Goal: Task Accomplishment & Management: Use online tool/utility

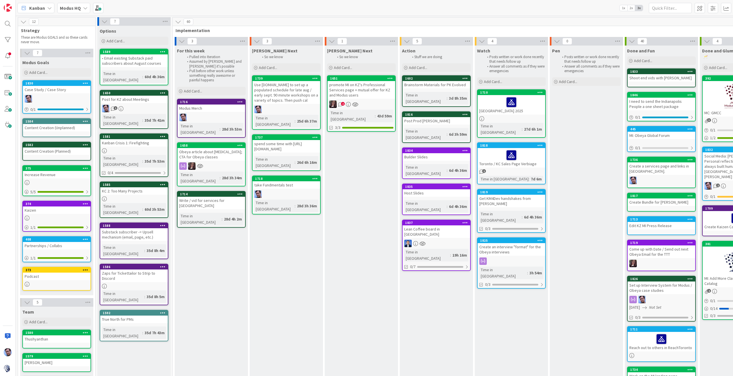
scroll to position [0, 17]
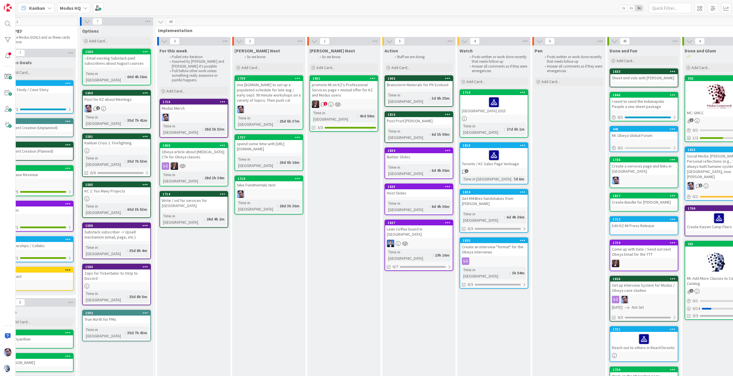
click at [75, 8] on b "Modus HQ" at bounding box center [70, 8] width 21 height 6
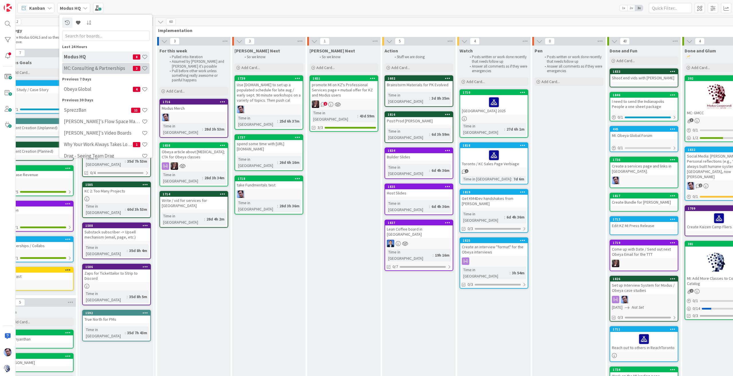
click at [105, 70] on h4 "MC: Consulting & Partnerships" at bounding box center [98, 68] width 69 height 6
type textarea "x"
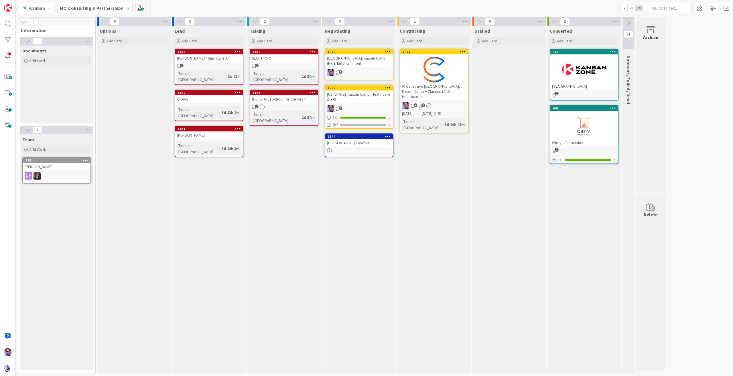
click at [359, 98] on div "[US_STATE]: Kaizen Camp (Healthcare & HR)" at bounding box center [359, 96] width 68 height 13
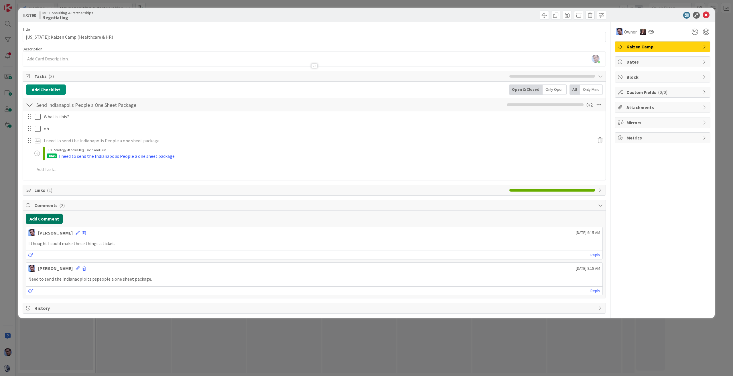
click at [48, 219] on button "Add Comment" at bounding box center [44, 218] width 37 height 10
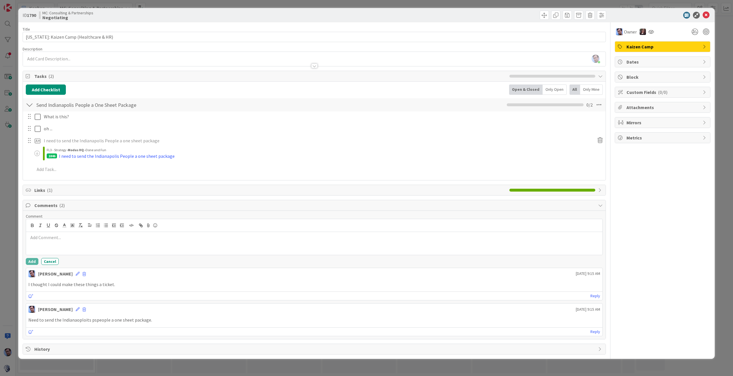
click at [69, 239] on div at bounding box center [314, 243] width 576 height 23
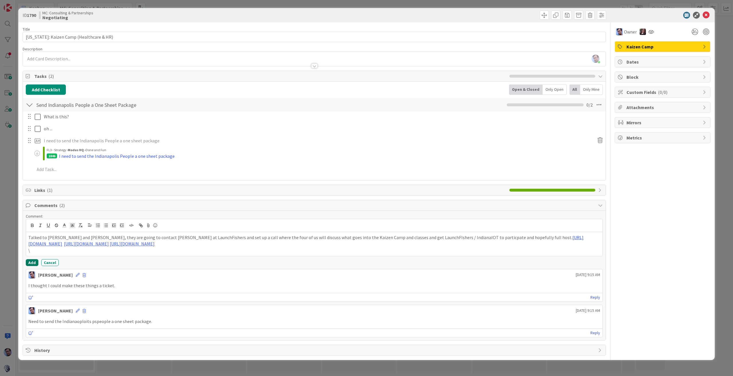
click at [34, 260] on button "Add" at bounding box center [32, 262] width 13 height 7
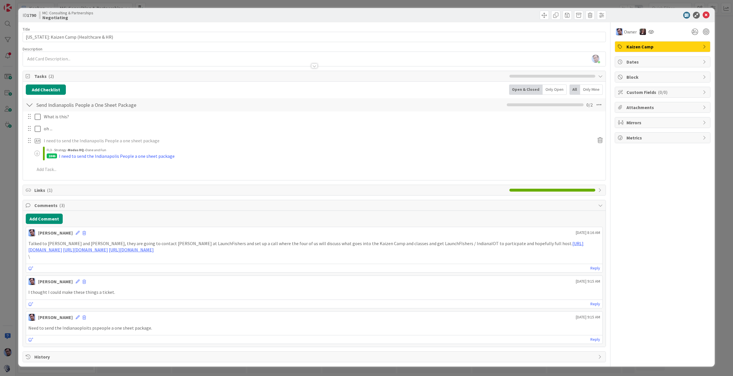
click at [71, 279] on div "[PERSON_NAME] [DATE] 9:15 AM" at bounding box center [314, 280] width 576 height 9
click at [82, 280] on span at bounding box center [83, 282] width 3 height 4
click at [17, 306] on button "Delete" at bounding box center [27, 308] width 21 height 10
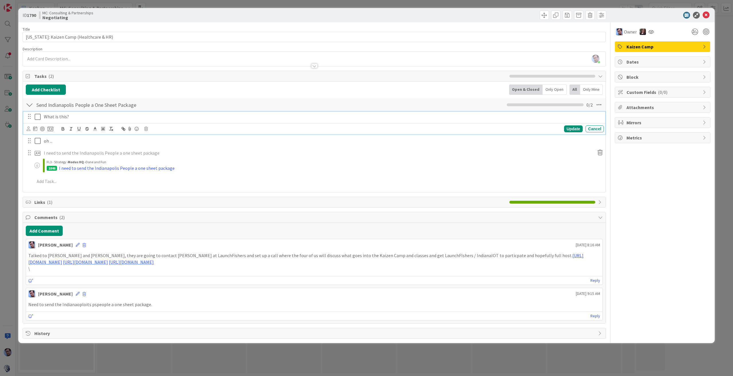
click at [37, 116] on icon at bounding box center [39, 116] width 9 height 7
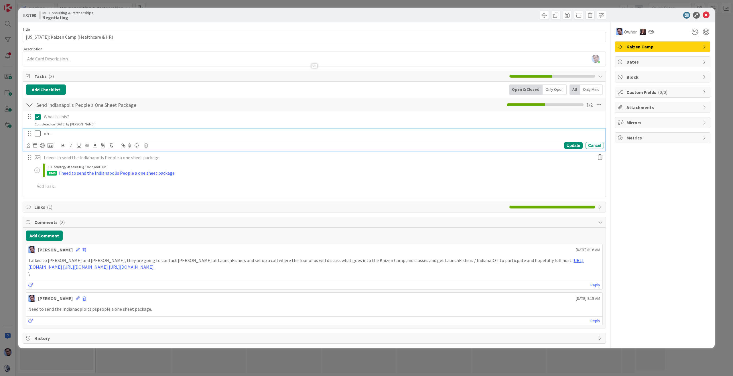
click at [39, 135] on icon at bounding box center [39, 133] width 9 height 7
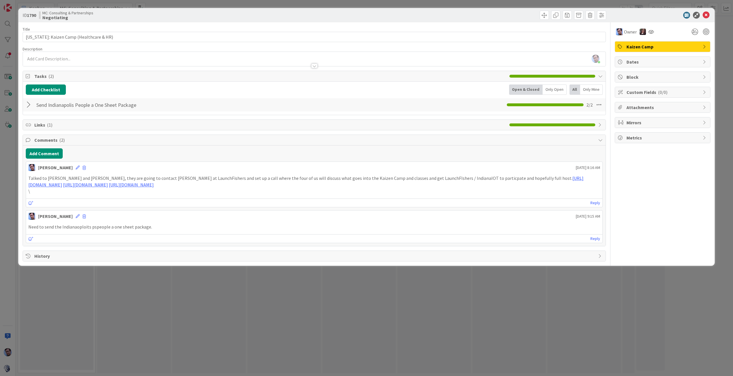
click at [30, 103] on div at bounding box center [29, 105] width 7 height 10
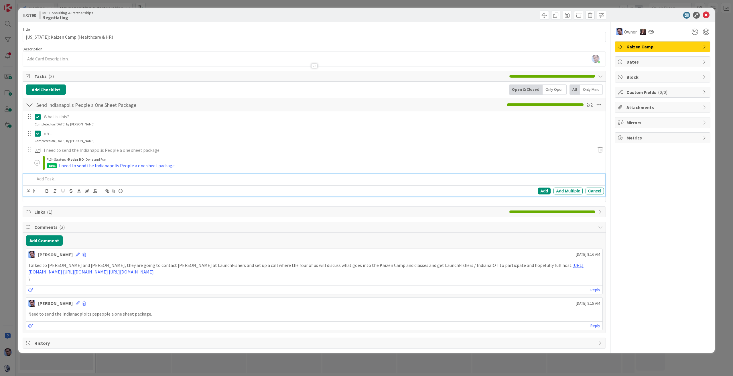
click at [46, 179] on p at bounding box center [318, 178] width 567 height 7
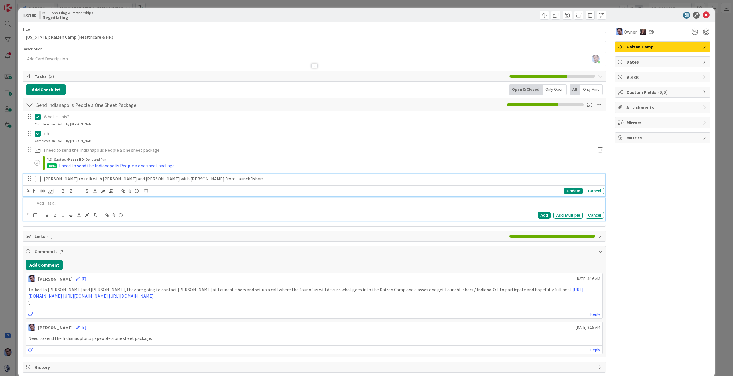
click at [135, 176] on p "[PERSON_NAME] to talk with [PERSON_NAME] and [PERSON_NAME] with [PERSON_NAME] f…" at bounding box center [322, 178] width 557 height 7
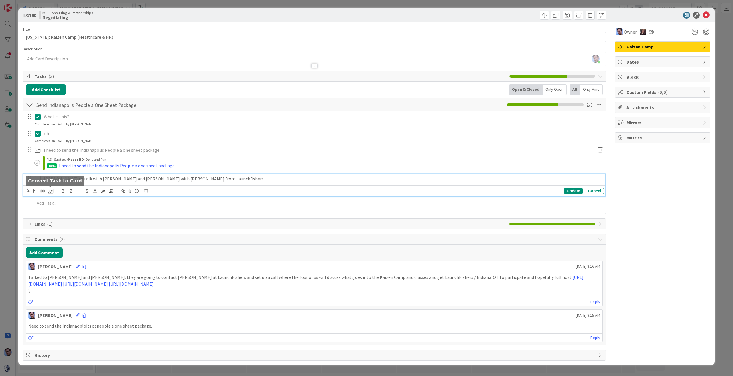
click at [50, 190] on icon at bounding box center [51, 190] width 6 height 5
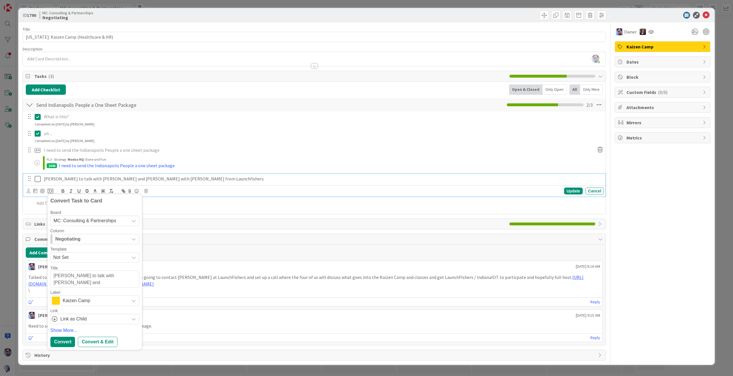
click at [106, 218] on span "MC: Consulting & Partnerships" at bounding box center [85, 220] width 63 height 5
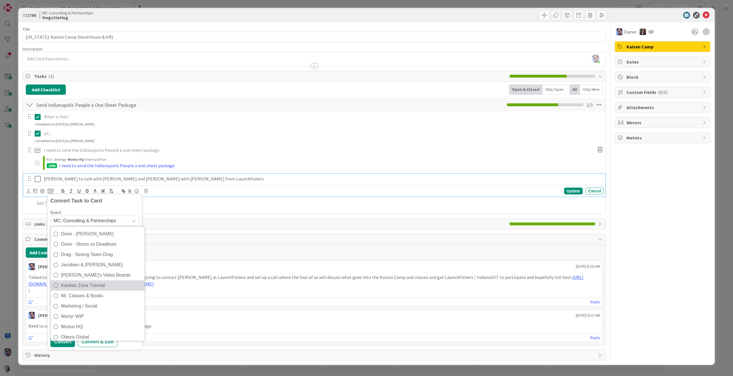
scroll to position [57, 0]
click at [85, 295] on span "Modus HQ" at bounding box center [101, 293] width 81 height 9
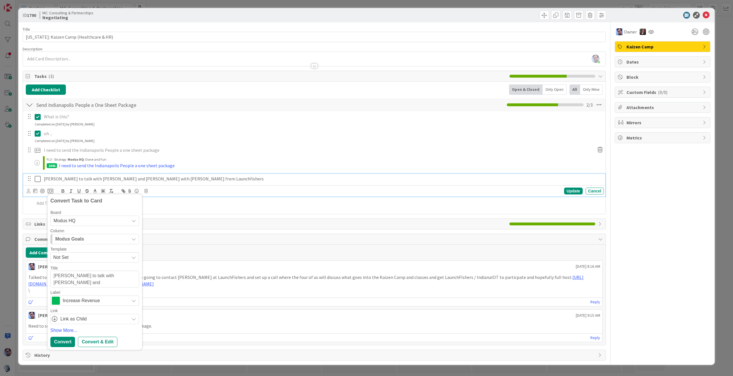
click at [133, 238] on icon "button" at bounding box center [133, 239] width 5 height 5
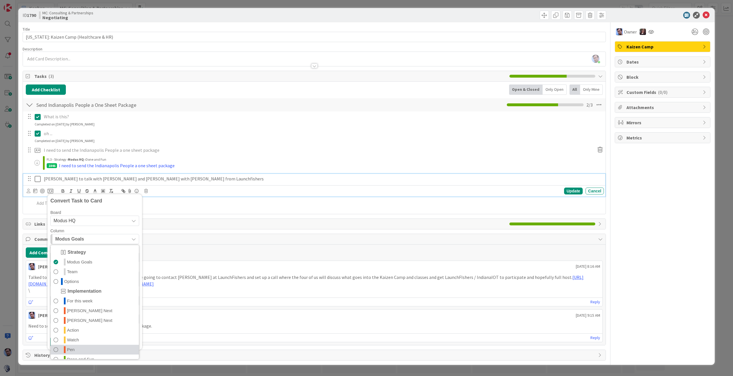
click at [91, 347] on link "Pen" at bounding box center [95, 350] width 88 height 10
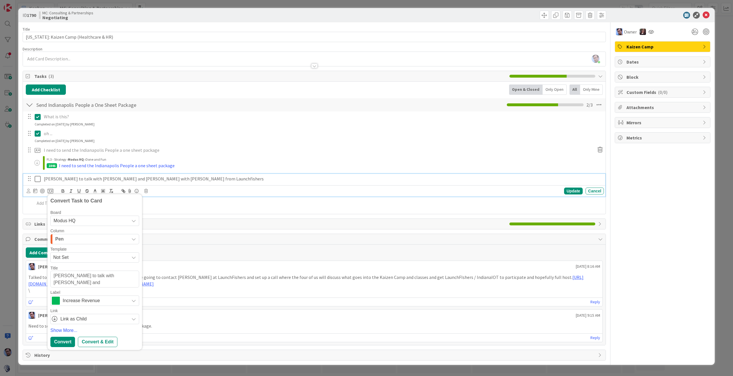
click at [277, 130] on p "oh ..." at bounding box center [322, 133] width 557 height 7
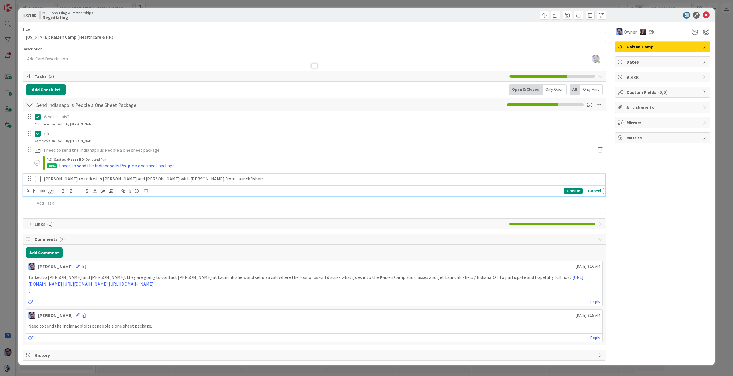
click at [72, 179] on p "[PERSON_NAME] to talk with [PERSON_NAME] and [PERSON_NAME] with [PERSON_NAME] f…" at bounding box center [322, 178] width 557 height 7
click at [192, 177] on p "[PERSON_NAME] to talk with [PERSON_NAME] and [PERSON_NAME] with [PERSON_NAME] f…" at bounding box center [322, 178] width 557 height 7
click at [575, 191] on div "Update" at bounding box center [573, 190] width 19 height 7
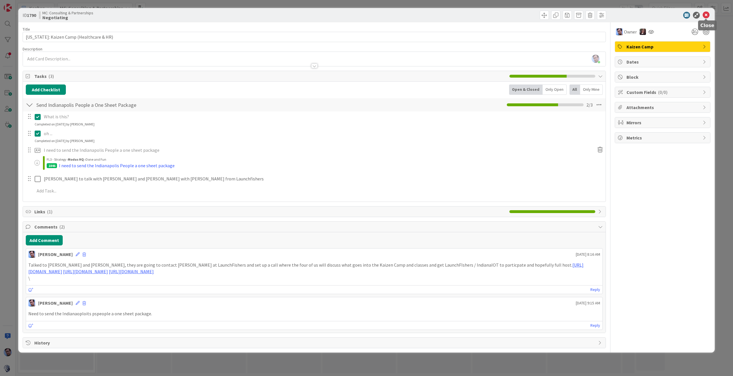
click at [707, 12] on icon at bounding box center [705, 15] width 7 height 7
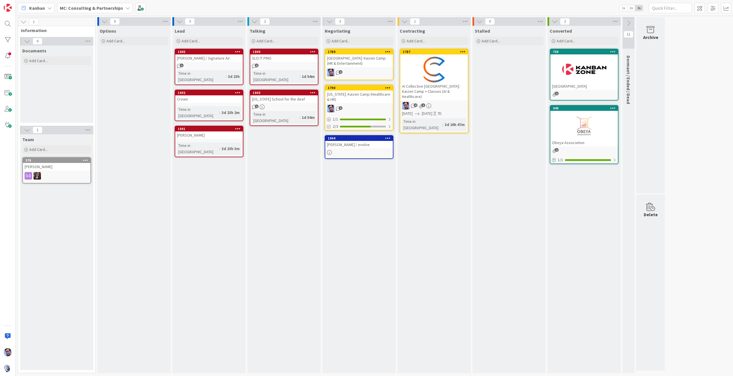
click at [359, 94] on div "[US_STATE]: Kaizen Camp (Healthcare & HR)" at bounding box center [359, 96] width 68 height 13
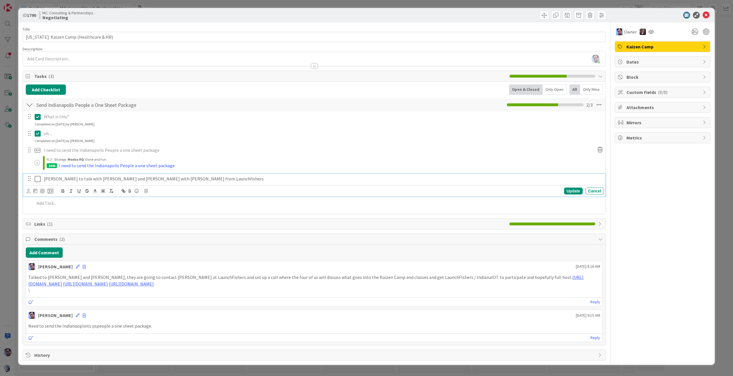
click at [66, 178] on p "[PERSON_NAME] to talk with [PERSON_NAME] and [PERSON_NAME] with [PERSON_NAME] f…" at bounding box center [322, 178] width 557 height 7
click at [52, 190] on icon at bounding box center [51, 190] width 6 height 5
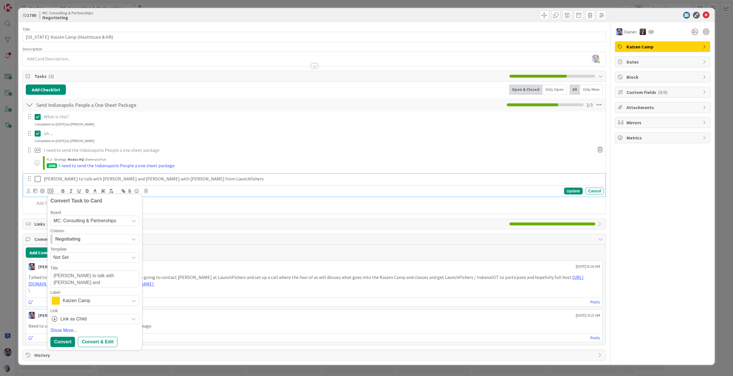
click at [123, 222] on span "MC: Consulting & Partnerships" at bounding box center [90, 221] width 73 height 8
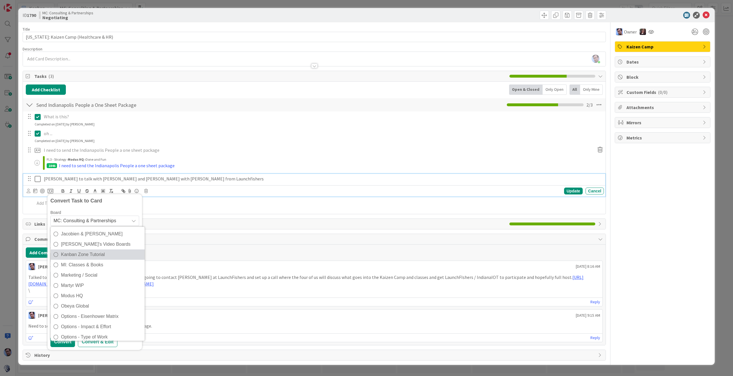
scroll to position [57, 0]
click at [89, 292] on span "Modus HQ" at bounding box center [101, 293] width 81 height 9
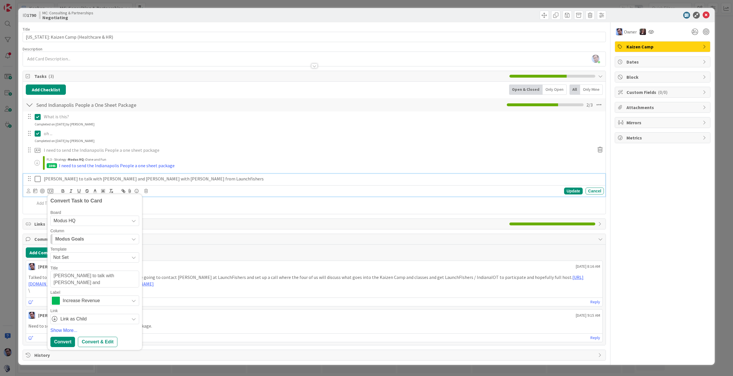
click at [99, 239] on div "Modus Goals" at bounding box center [91, 238] width 75 height 9
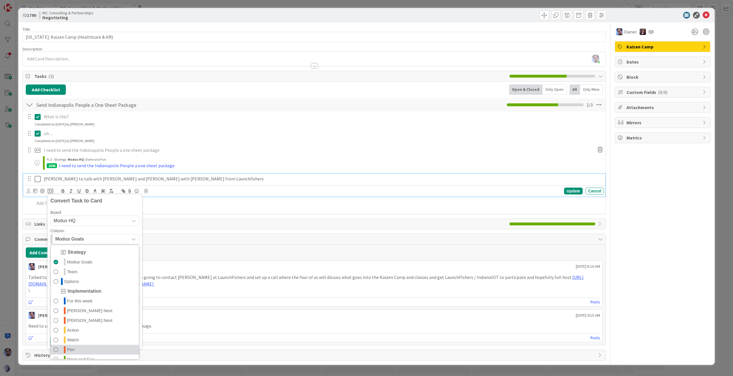
click at [75, 348] on link "Pen" at bounding box center [95, 350] width 88 height 10
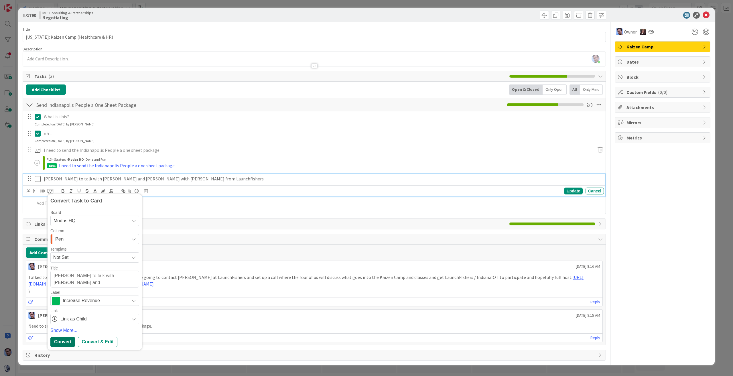
click at [64, 338] on div "Convert" at bounding box center [62, 342] width 25 height 10
type textarea "x"
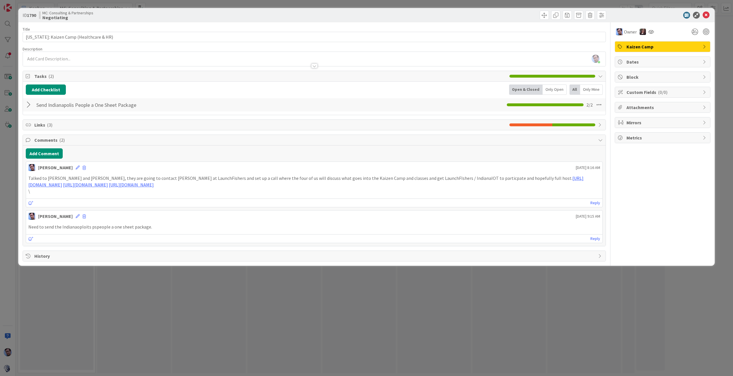
click at [29, 104] on div at bounding box center [29, 105] width 7 height 10
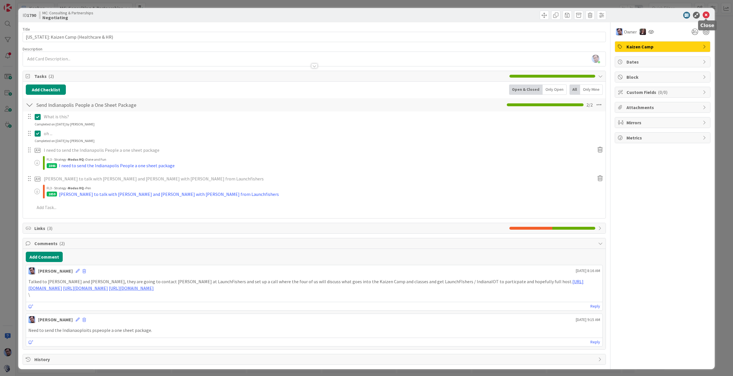
click at [706, 13] on icon at bounding box center [705, 15] width 7 height 7
